Goal: Communication & Community: Answer question/provide support

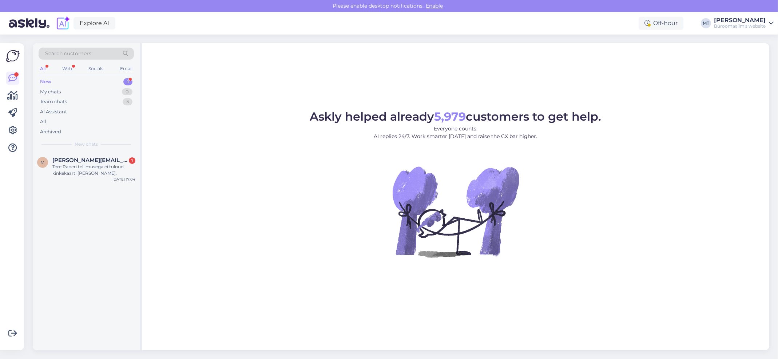
click at [49, 77] on div "New 1" at bounding box center [86, 82] width 95 height 10
click at [60, 170] on div "Tere Paberi tellimusega ei tulnud kinkekaarti [PERSON_NAME]." at bounding box center [93, 170] width 83 height 13
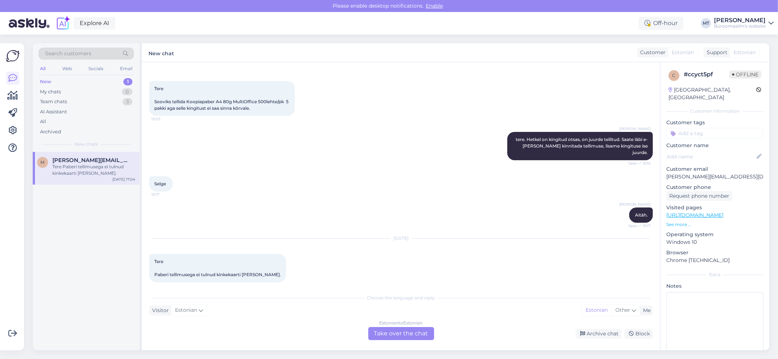
scroll to position [337, 0]
click at [405, 330] on div "Estonian to Estonian Take over the chat" at bounding box center [401, 333] width 66 height 13
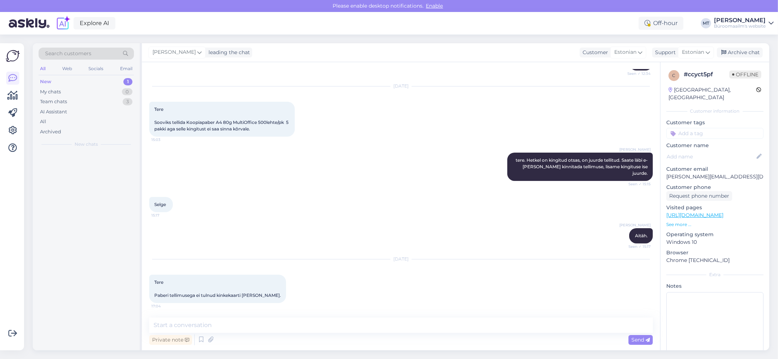
scroll to position [310, 0]
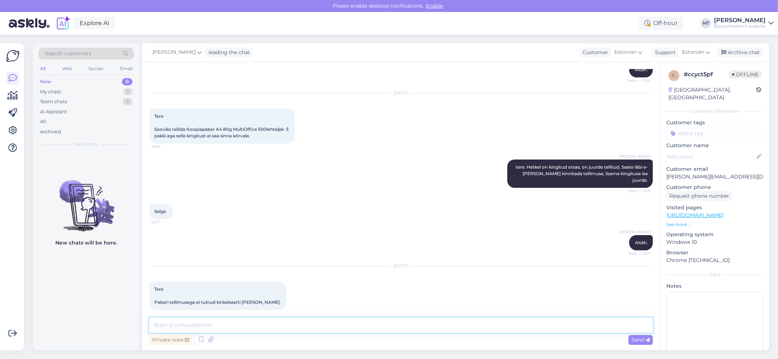
click at [240, 329] on textarea at bounding box center [401, 325] width 504 height 15
type textarea "Tere. Tarnime selle järele."
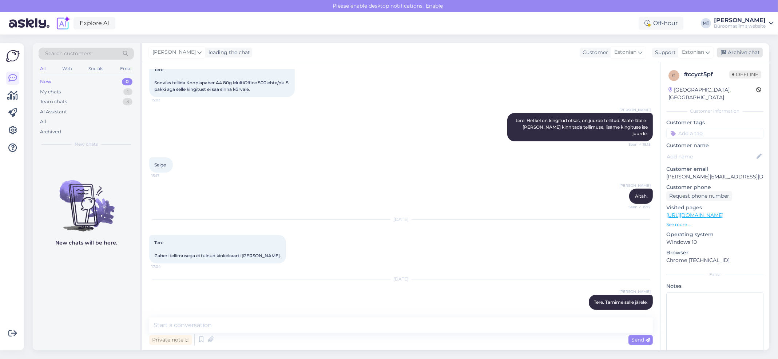
click at [743, 52] on div "Archive chat" at bounding box center [740, 53] width 46 height 10
